Goal: Transaction & Acquisition: Subscribe to service/newsletter

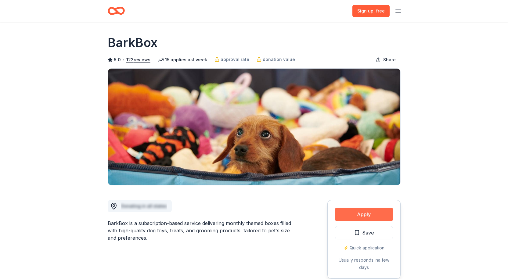
click at [363, 214] on button "Apply" at bounding box center [364, 214] width 58 height 13
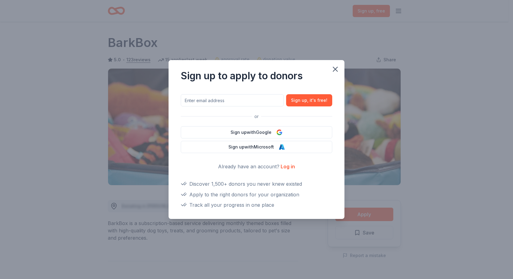
click at [244, 134] on button "Sign up with Google" at bounding box center [256, 132] width 151 height 12
